Goal: Task Accomplishment & Management: Complete application form

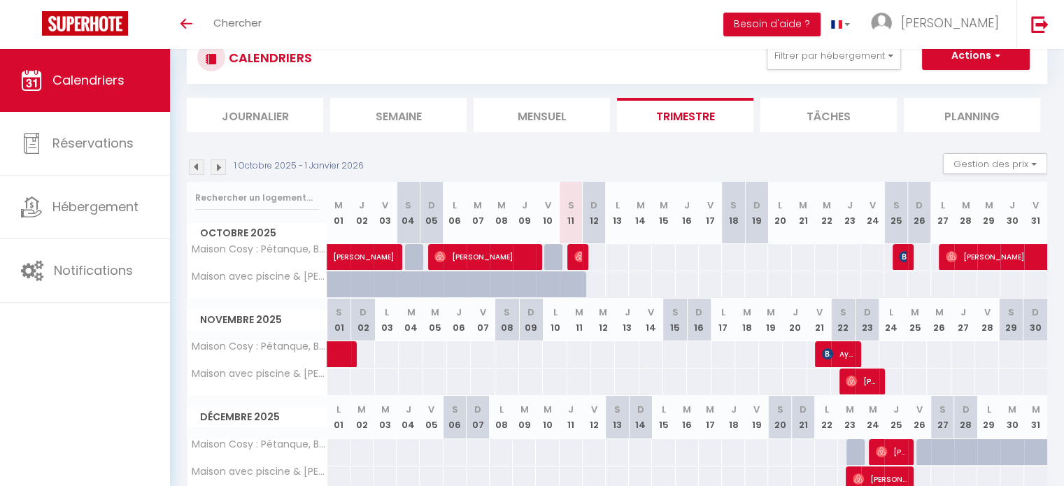
scroll to position [70, 0]
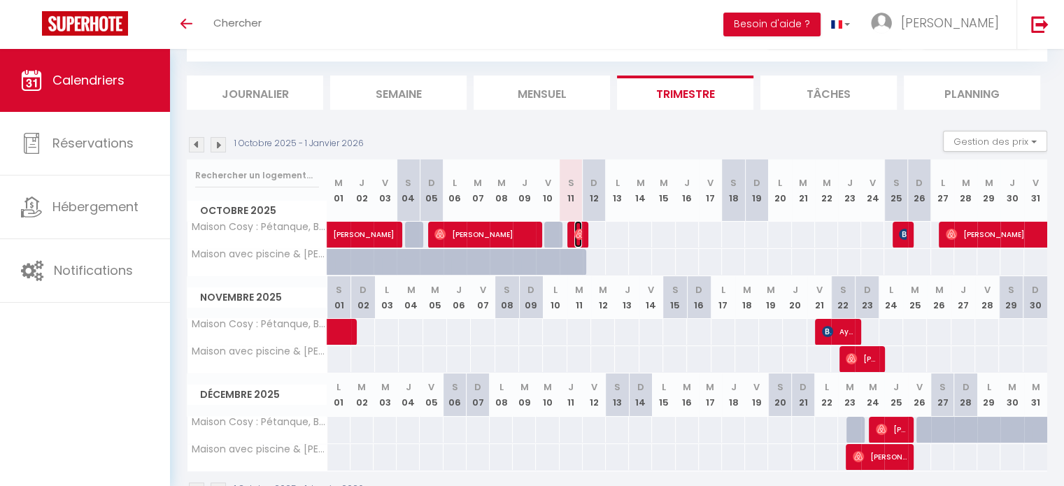
click at [581, 233] on img at bounding box center [579, 234] width 11 height 11
select select "OK"
select select "0"
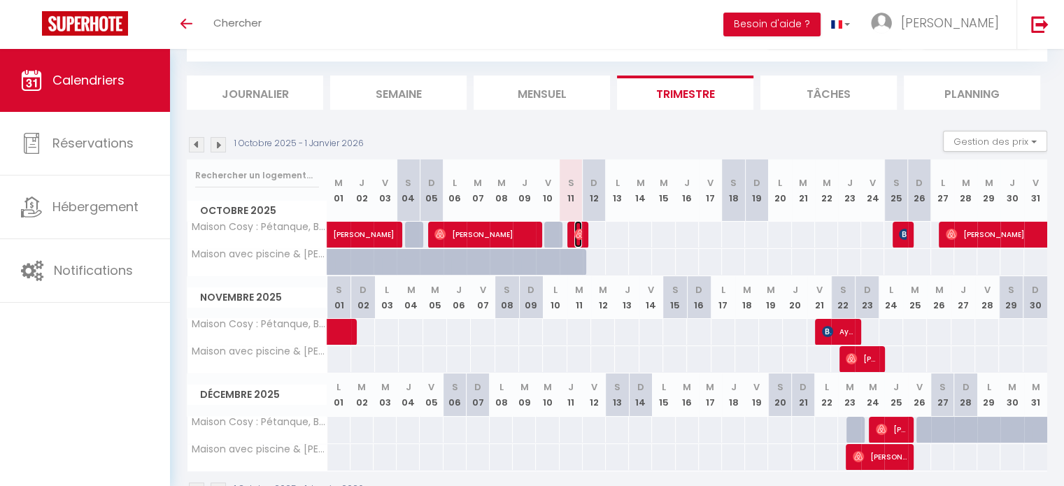
select select "1"
select select
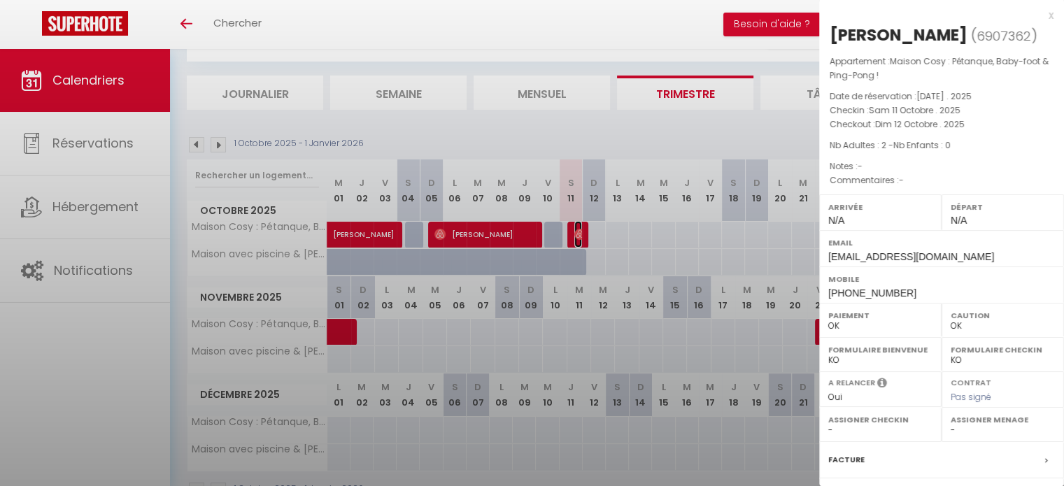
select select "27655"
select select "33972"
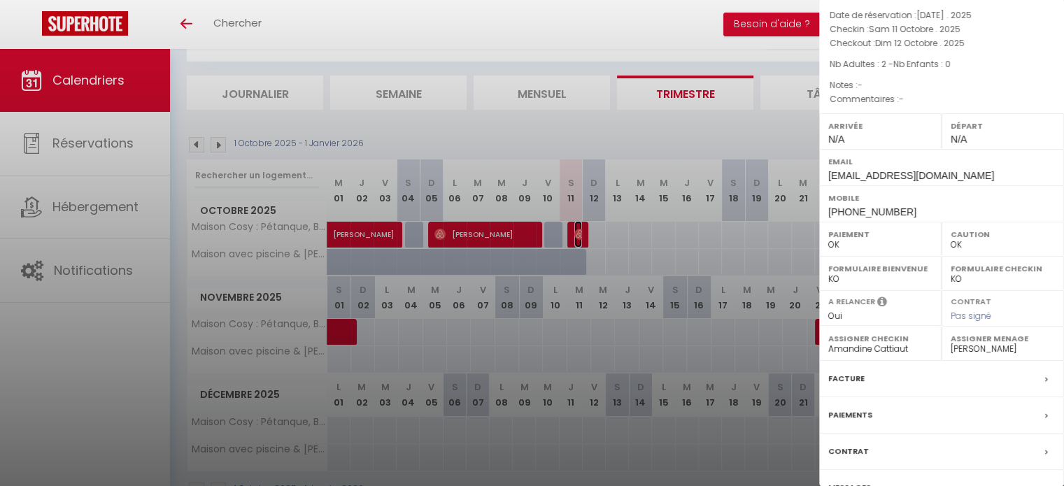
scroll to position [106, 0]
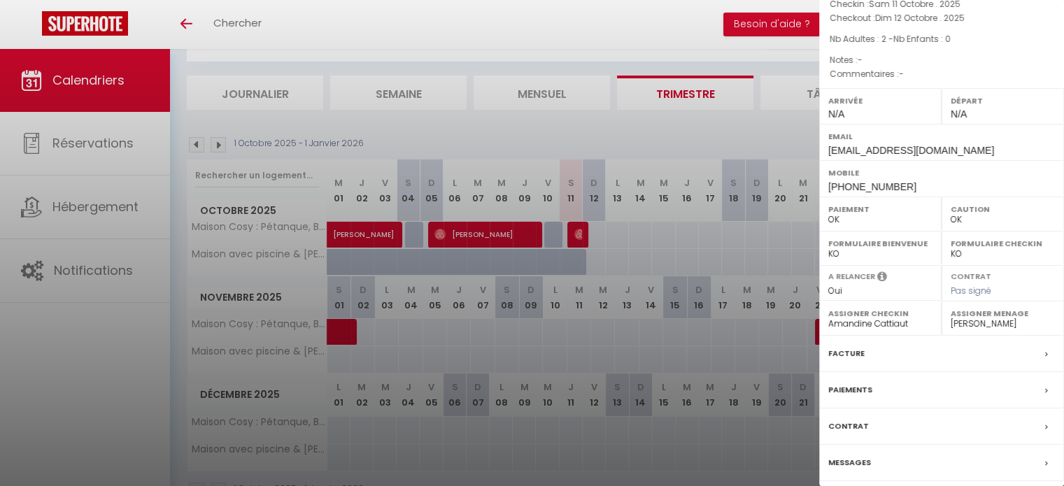
click at [859, 461] on label "Messages" at bounding box center [849, 462] width 43 height 15
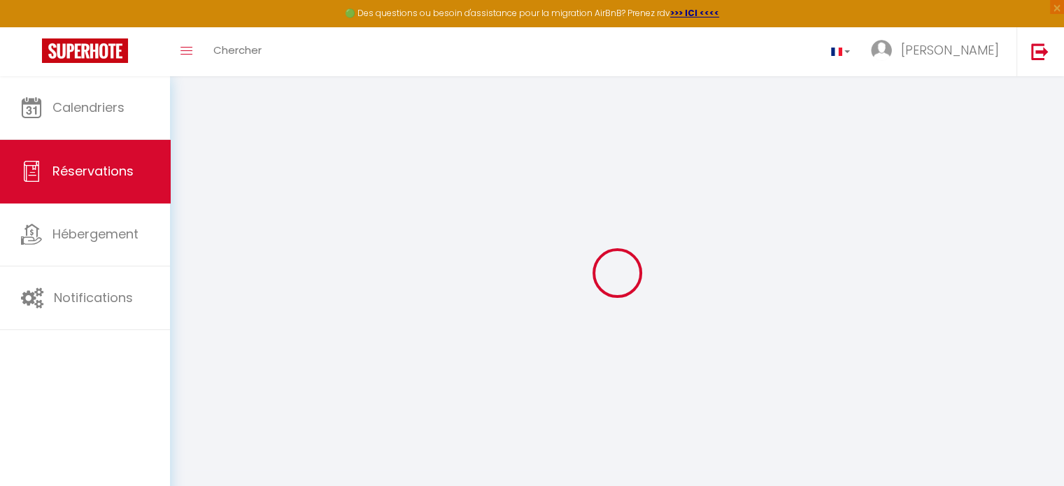
select select
checkbox input "false"
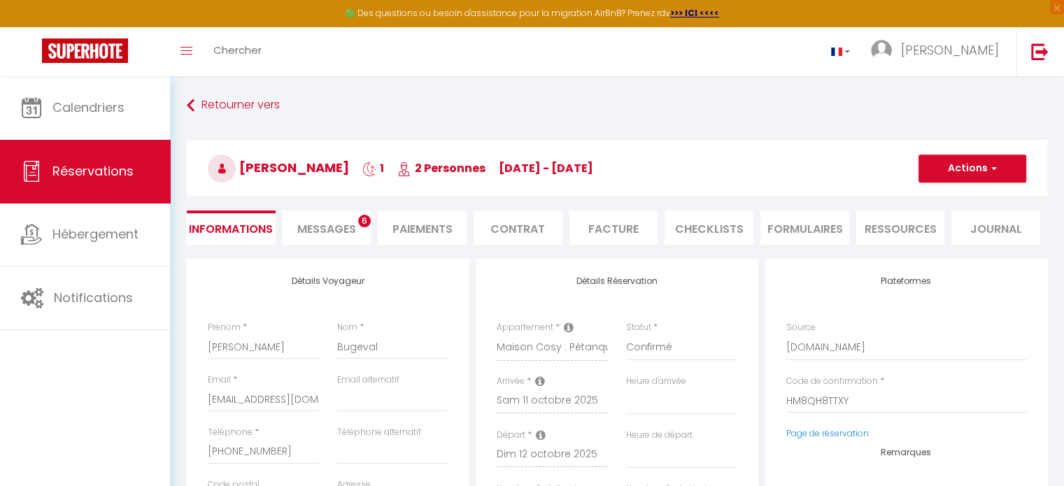
select select
checkbox input "false"
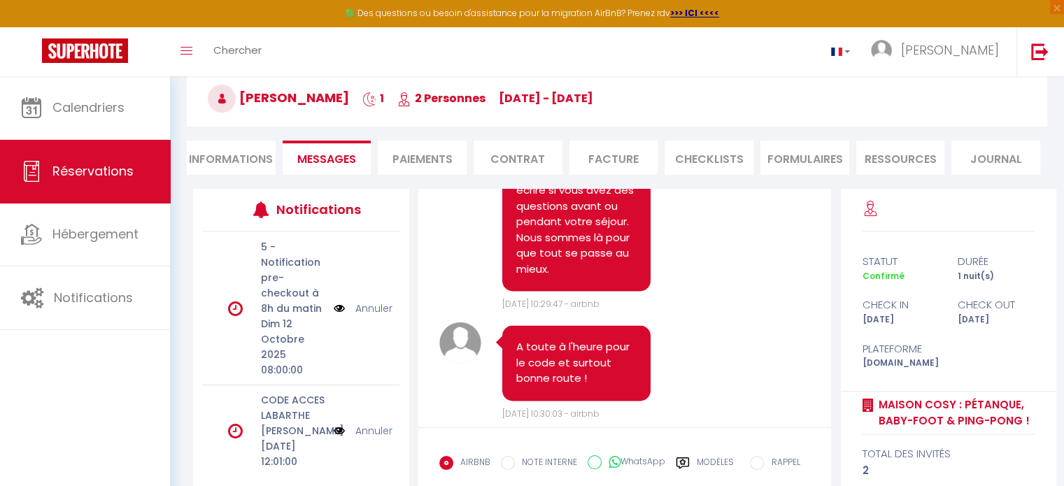
scroll to position [12637, 0]
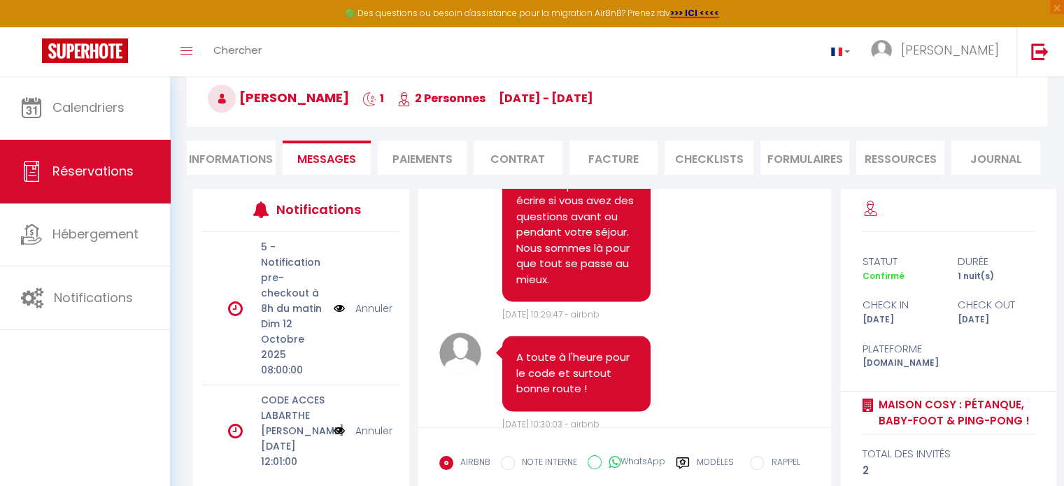
click at [226, 166] on li "Informations" at bounding box center [231, 158] width 89 height 34
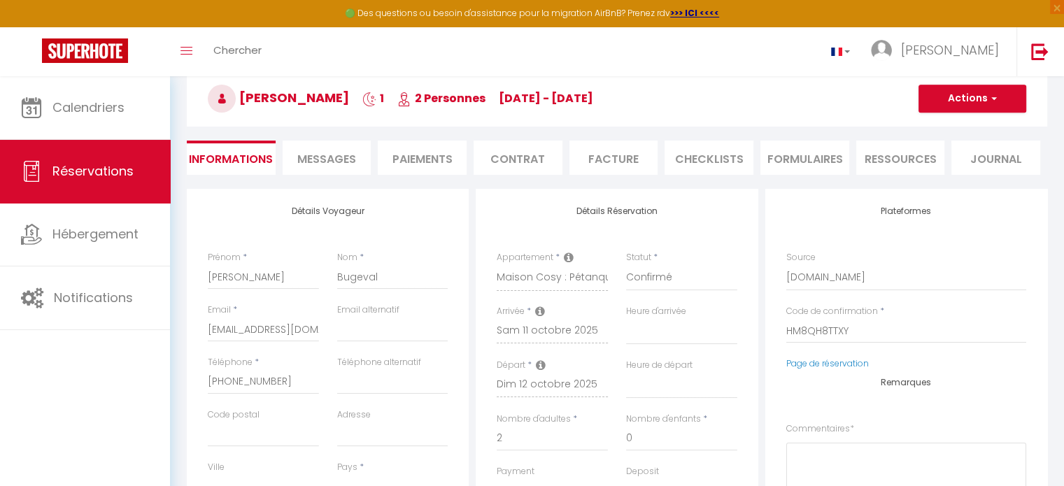
select select
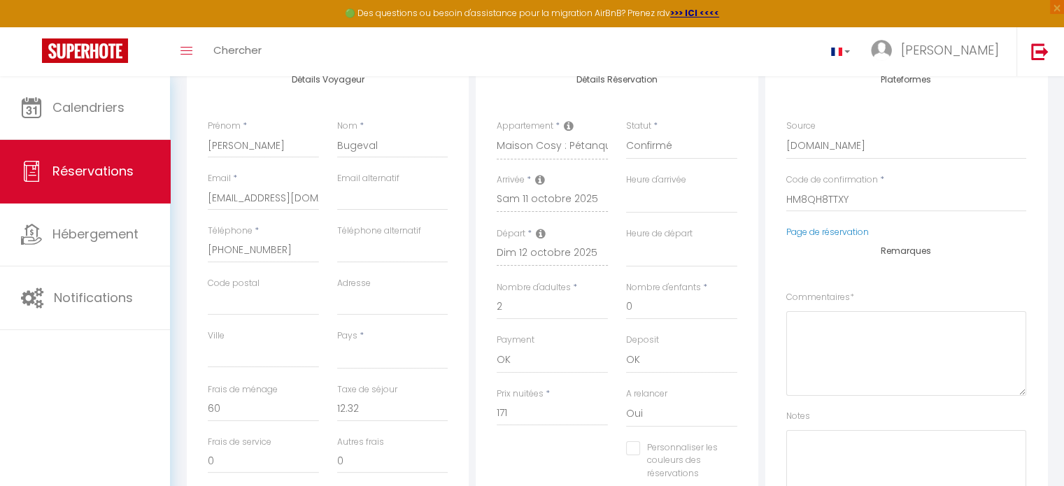
scroll to position [210, 0]
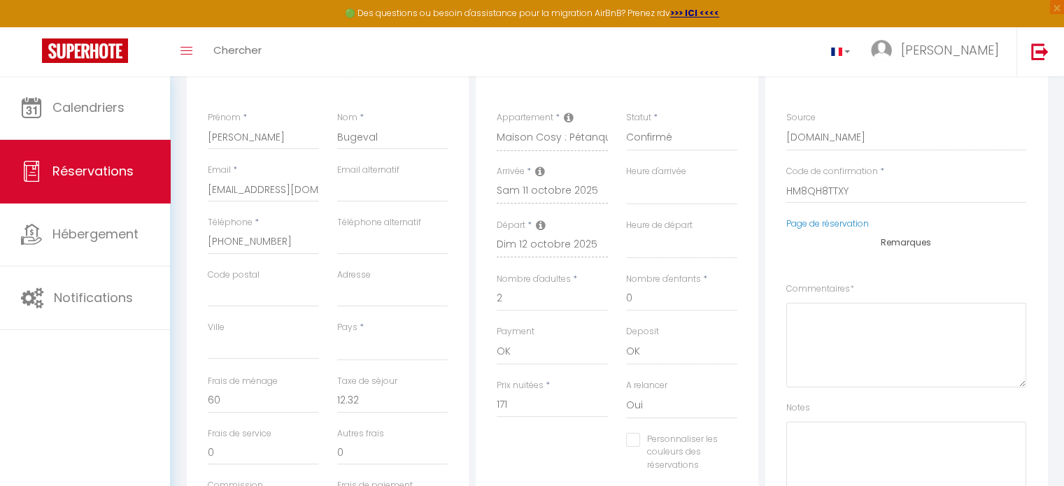
select select
checkbox input "false"
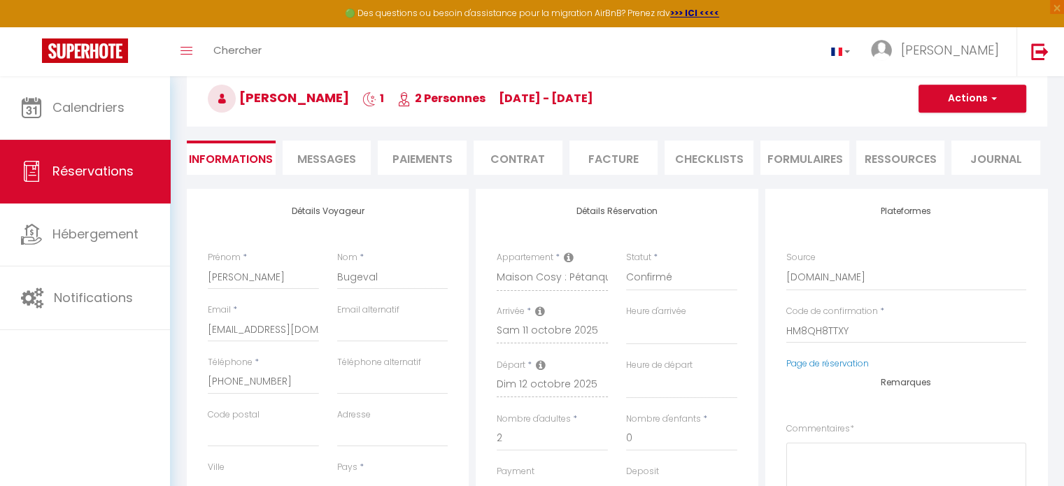
scroll to position [0, 0]
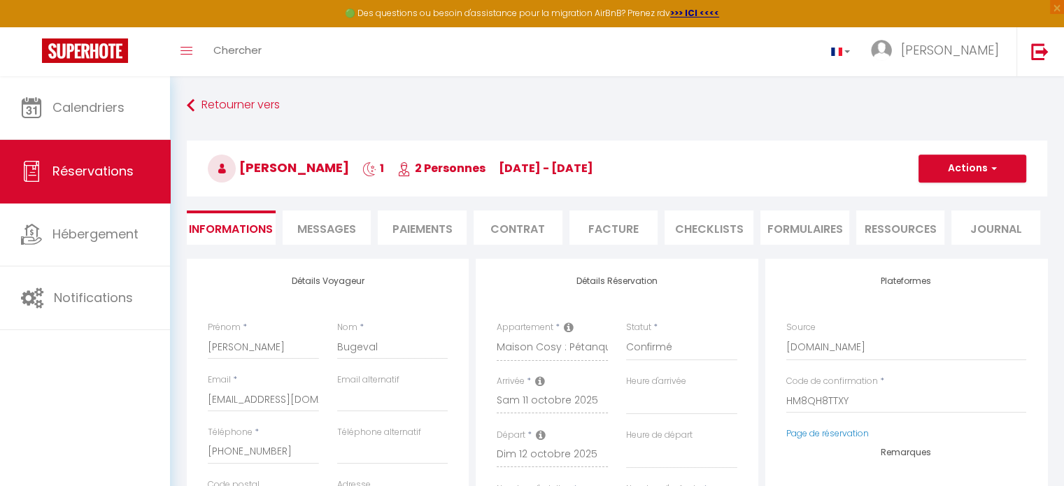
select select
checkbox input "false"
select select
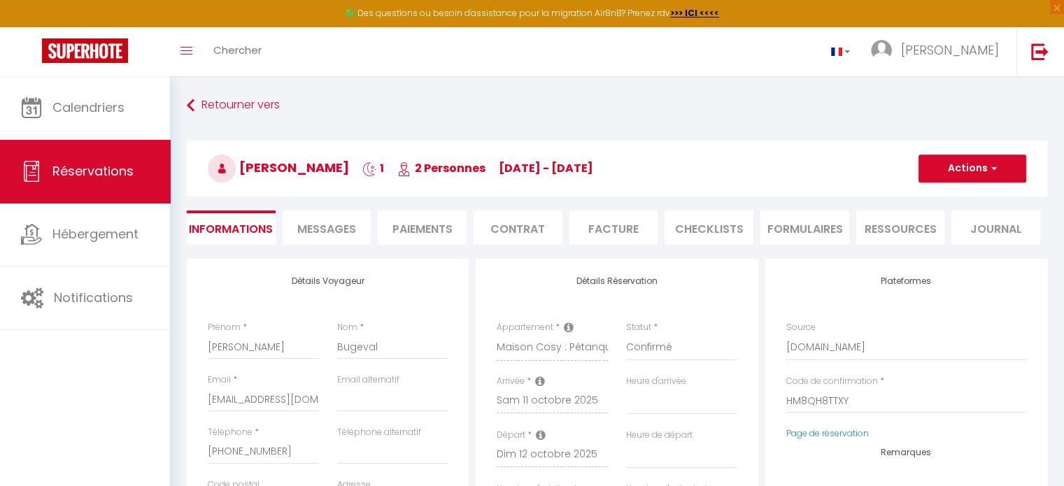
select select
checkbox input "false"
select select
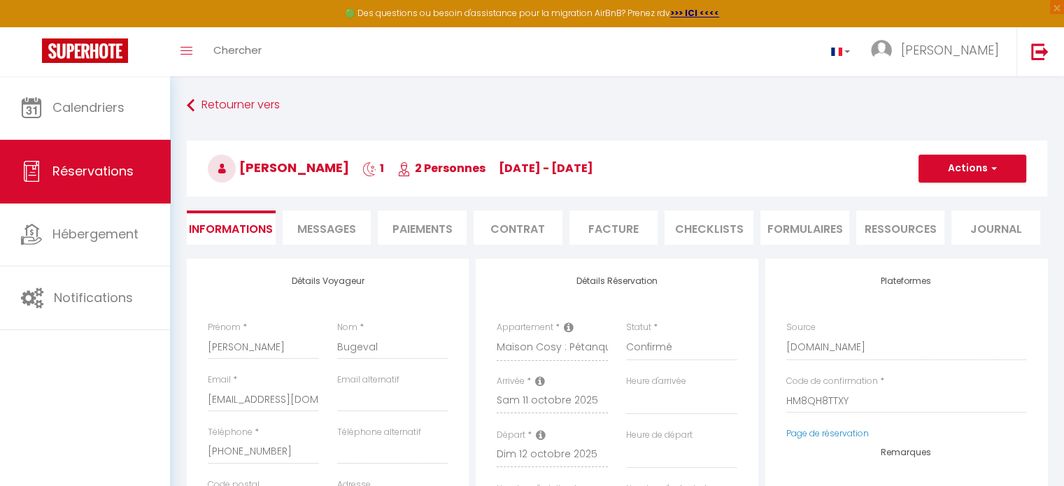
select select
checkbox input "false"
select select
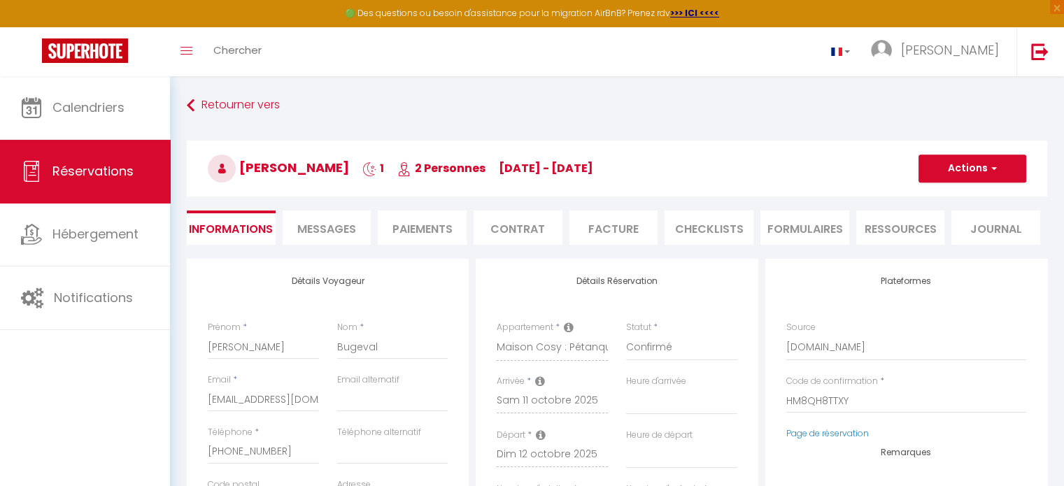
checkbox input "false"
select select
checkbox input "false"
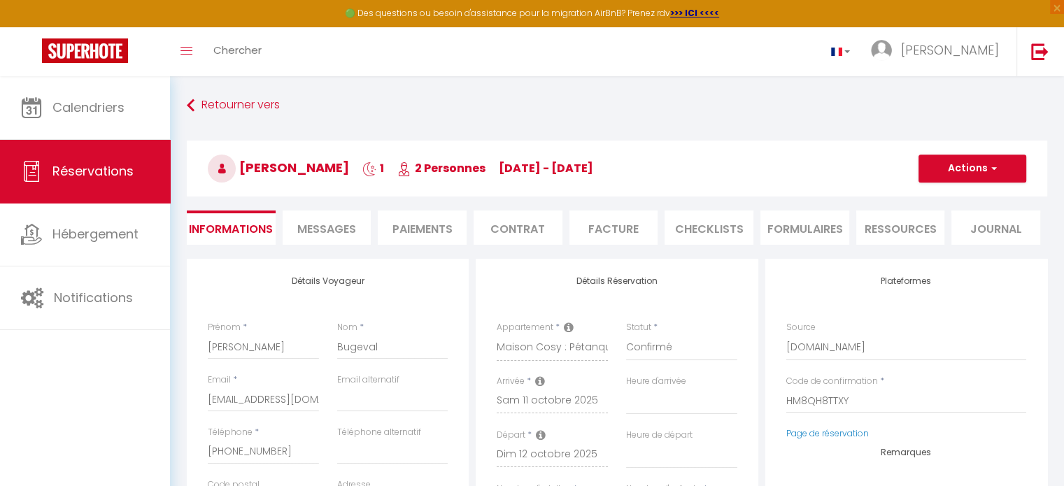
select select
checkbox input "false"
select select
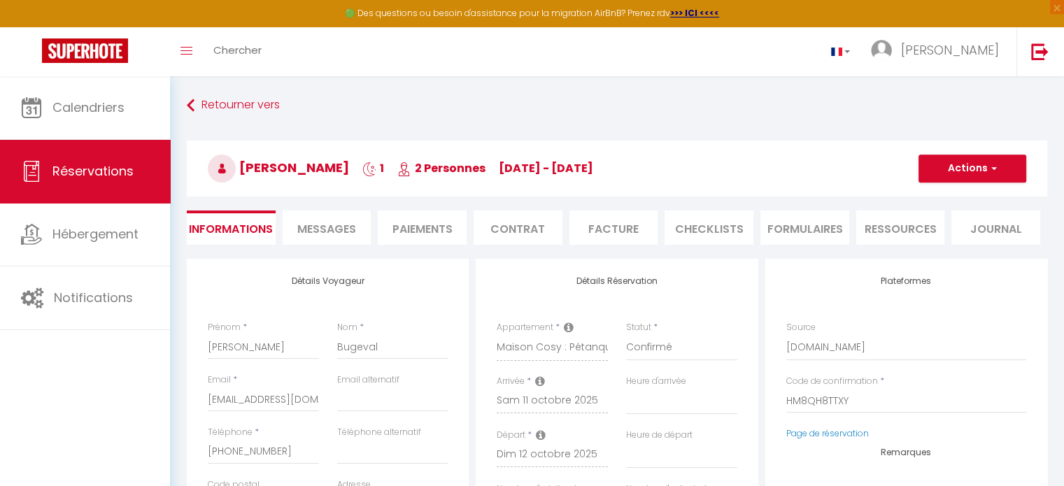
select select
checkbox input "false"
select select
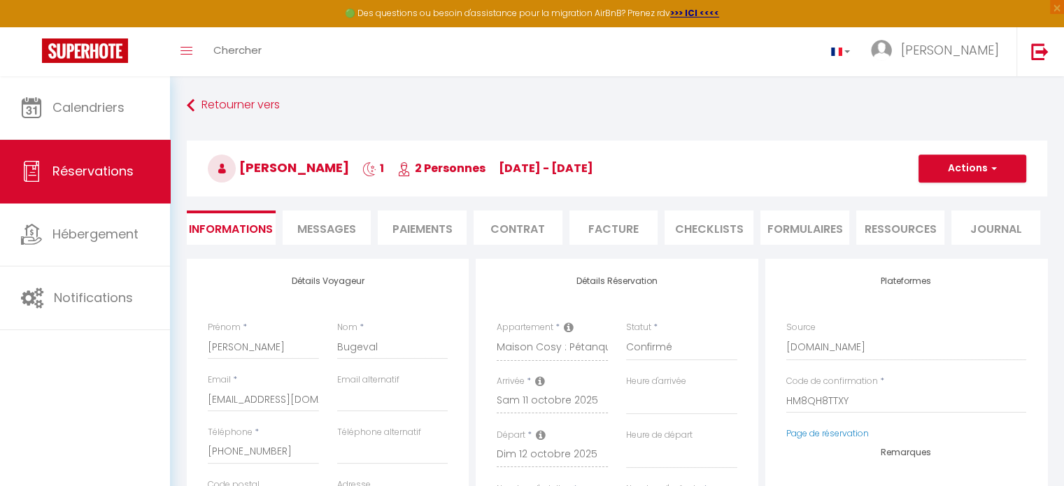
select select
checkbox input "false"
select select
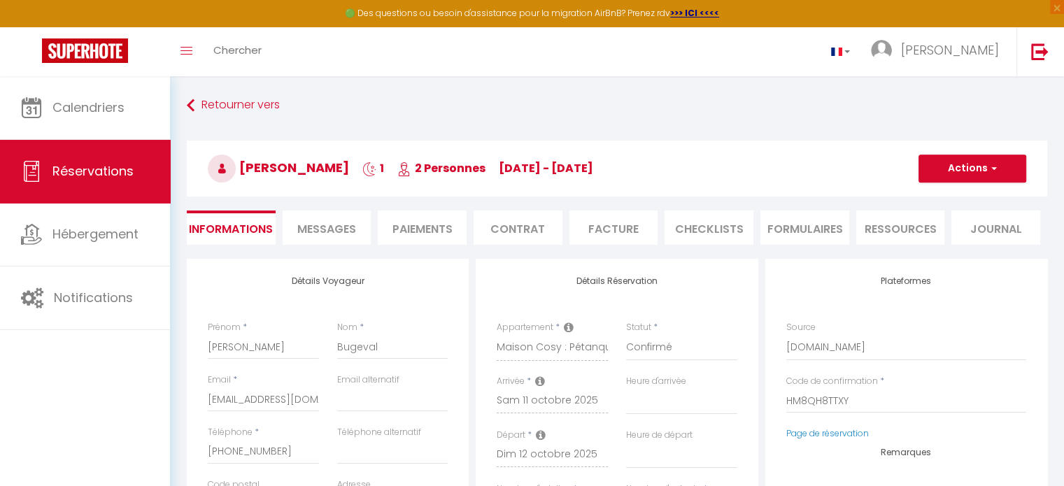
checkbox input "false"
